Goal: Communication & Community: Share content

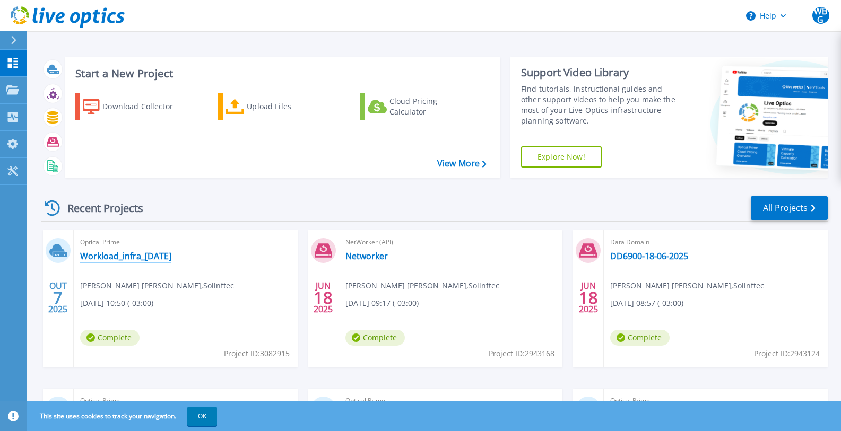
click at [129, 256] on link "Workload_infra_[DATE]" at bounding box center [125, 256] width 91 height 11
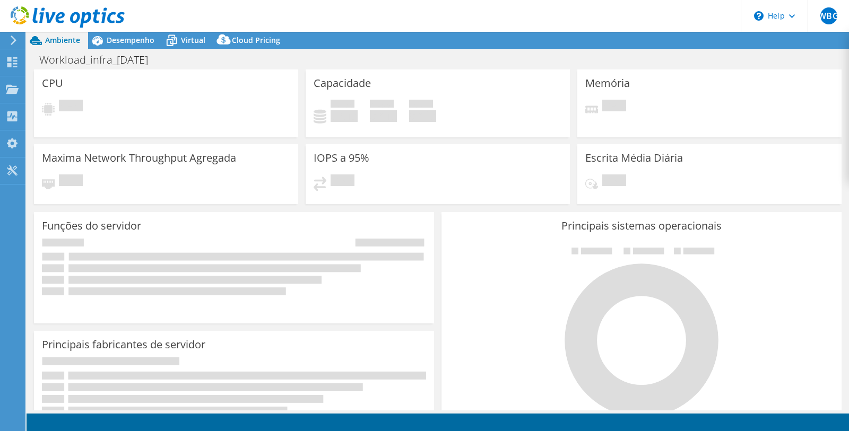
select select "USD"
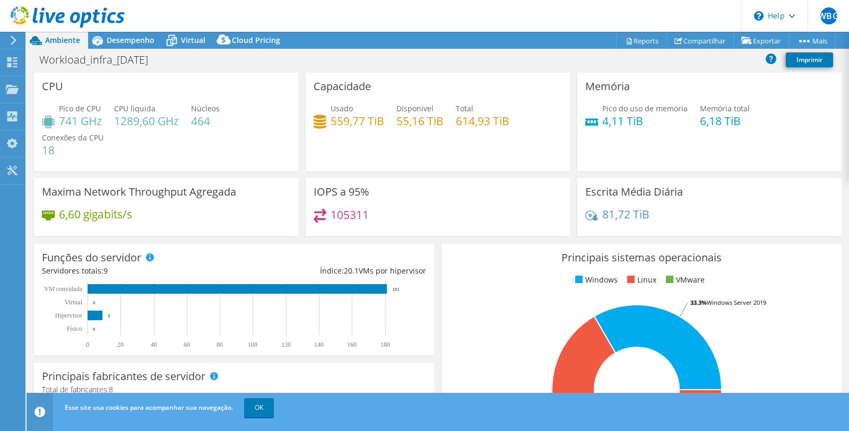
drag, startPoint x: 162, startPoint y: 258, endPoint x: 422, endPoint y: 224, distance: 262.1
click at [422, 224] on div "105311" at bounding box center [437, 219] width 248 height 23
click at [698, 36] on link "Compartilhar" at bounding box center [699, 40] width 67 height 16
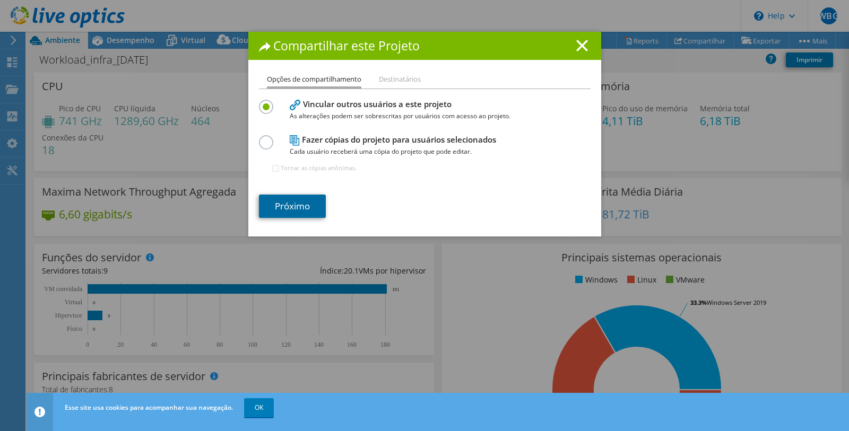
click at [303, 205] on link "Próximo" at bounding box center [292, 206] width 67 height 23
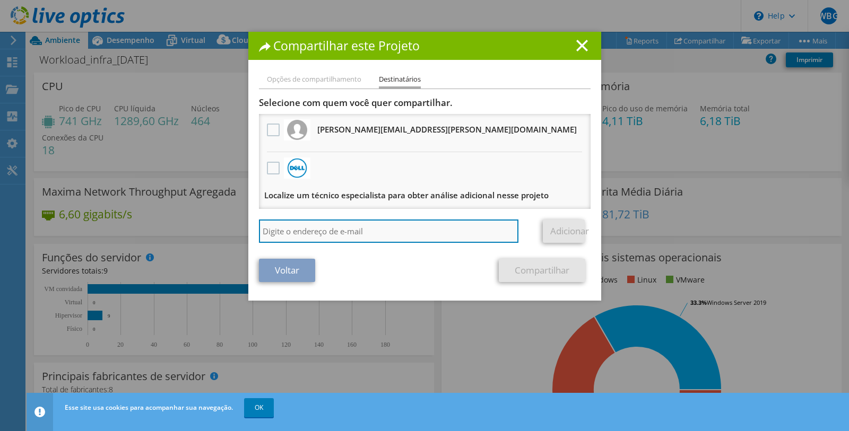
click at [326, 235] on input "search" at bounding box center [389, 231] width 260 height 23
click at [353, 234] on input "search" at bounding box center [389, 231] width 260 height 23
paste input "[PERSON_NAME][EMAIL_ADDRESS][PERSON_NAME][DOMAIN_NAME]"
type input "[PERSON_NAME][EMAIL_ADDRESS][PERSON_NAME][DOMAIN_NAME]"
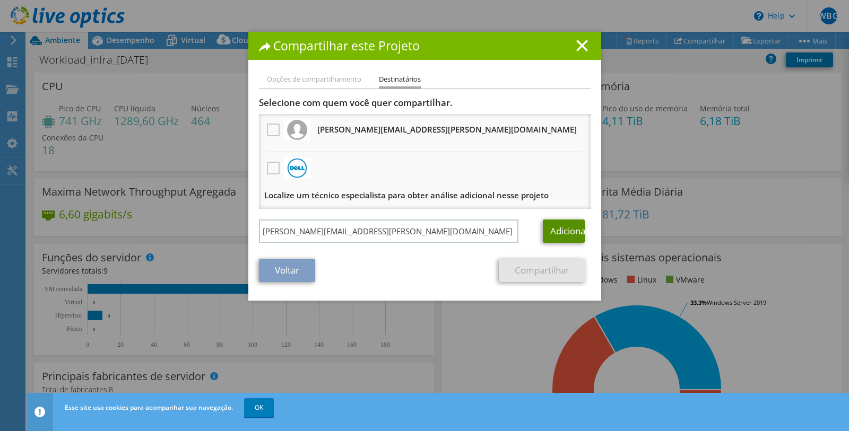
click at [556, 231] on link "Adicionar" at bounding box center [564, 231] width 42 height 23
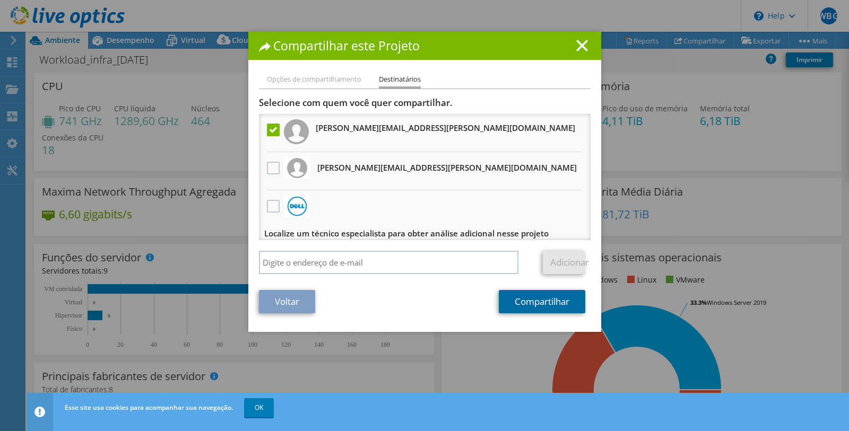
click at [538, 304] on link "Compartilhar" at bounding box center [542, 301] width 86 height 23
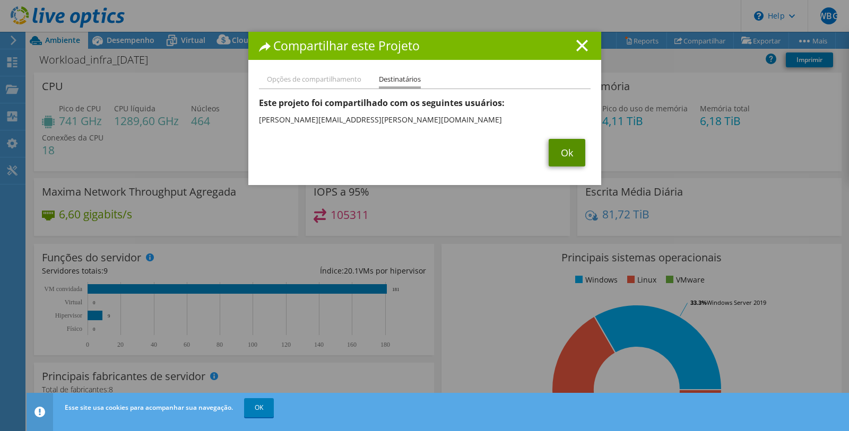
click at [560, 154] on link "Ok" at bounding box center [566, 153] width 37 height 28
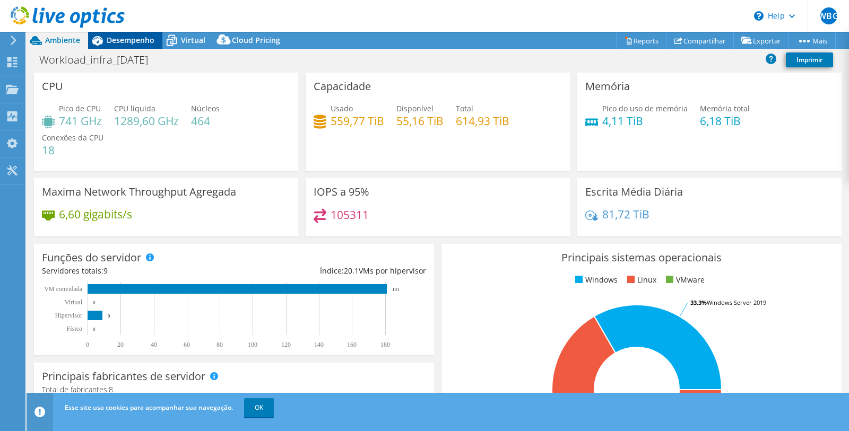
click at [124, 37] on span "Desempenho" at bounding box center [131, 40] width 48 height 10
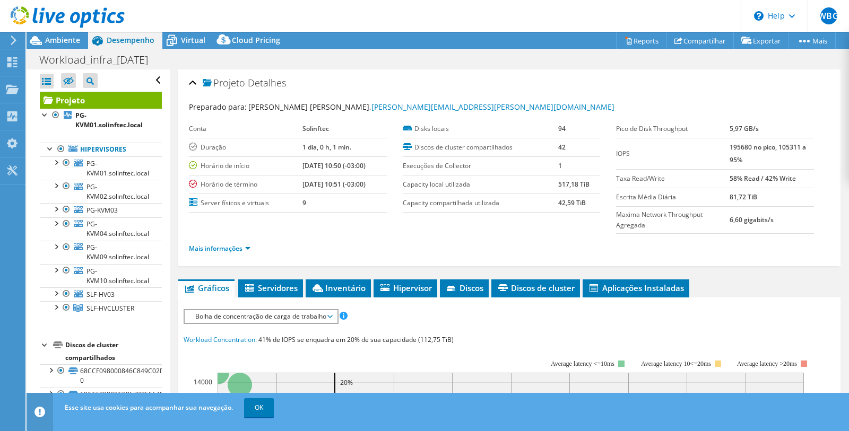
click at [398, 236] on div "Mais informações" at bounding box center [509, 249] width 641 height 30
